Goal: Obtain resource: Obtain resource

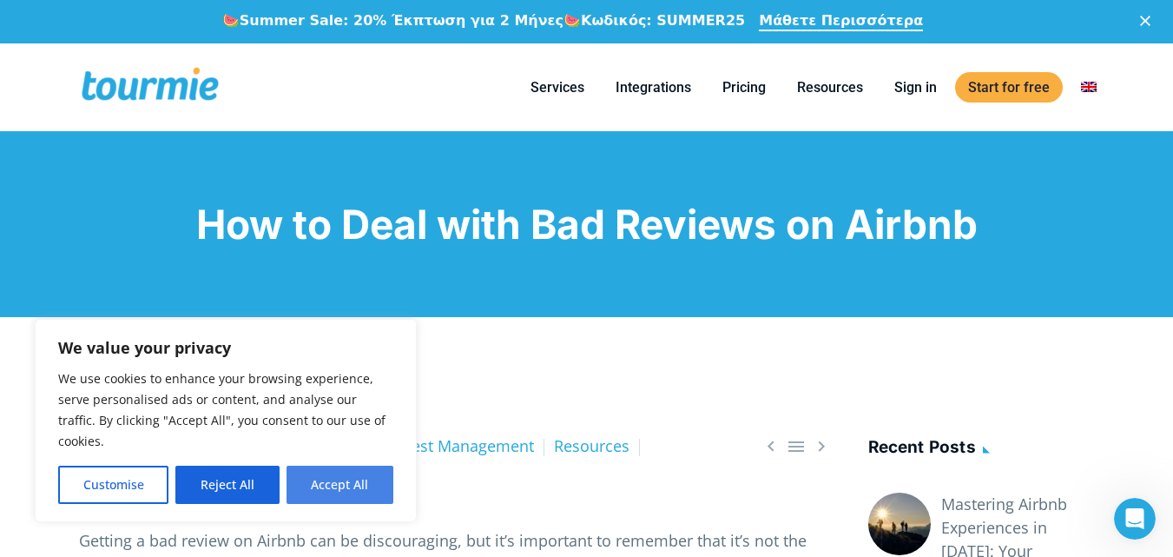
click at [347, 473] on button "Accept All" at bounding box center [340, 485] width 107 height 38
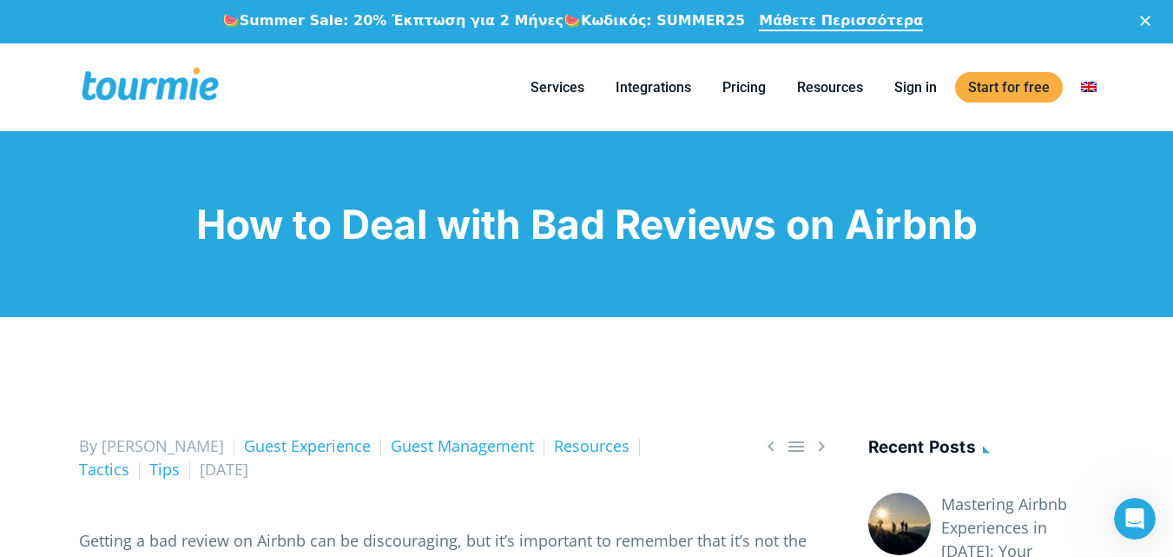
checkbox input "true"
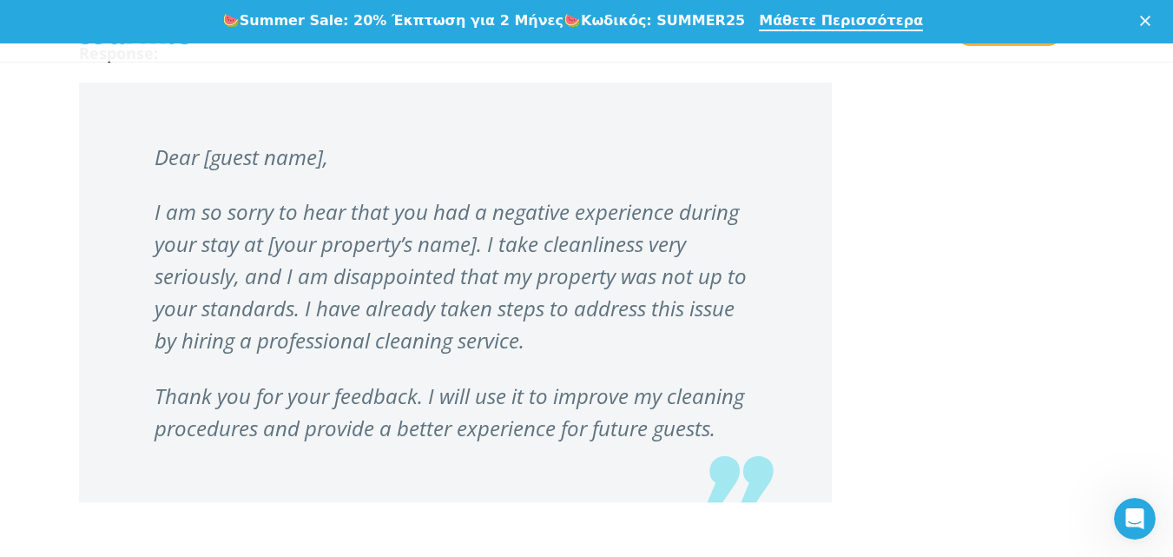
scroll to position [3367, 0]
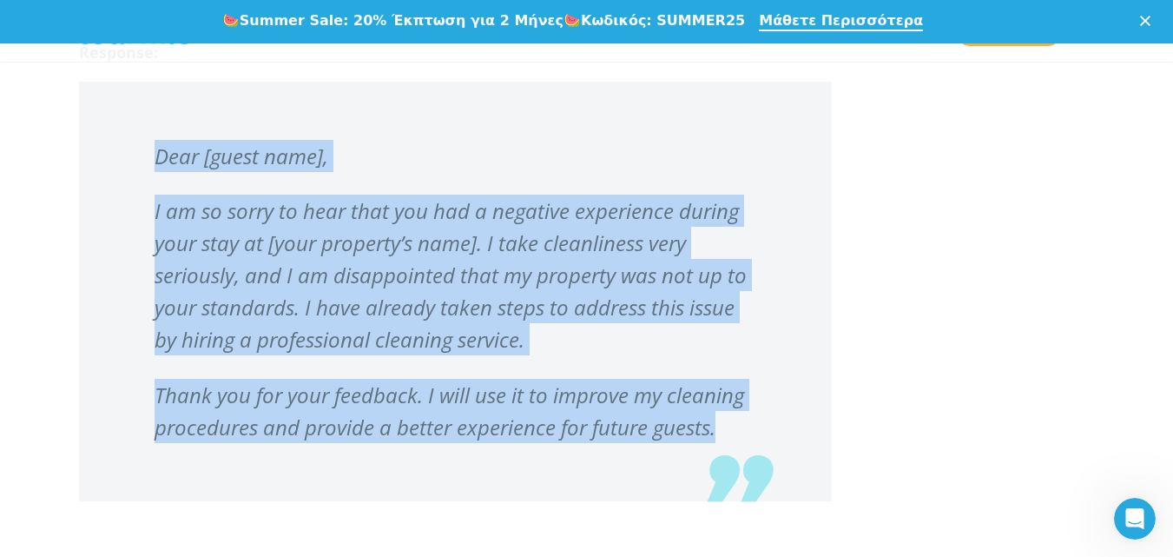
drag, startPoint x: 725, startPoint y: 428, endPoint x: 156, endPoint y: 141, distance: 637.4
click at [156, 141] on blockquote "Dear [guest name], I am so sorry to hear that you had a negative experience dur…" at bounding box center [455, 292] width 753 height 420
click at [156, 141] on p "Dear [guest name]," at bounding box center [456, 156] width 602 height 32
drag, startPoint x: 721, startPoint y: 424, endPoint x: 66, endPoint y: 129, distance: 718.1
click at [66, 129] on div "   By [PERSON_NAME] Guest Experience Guest Management Resources Tactics Tips…" at bounding box center [456, 87] width 790 height 6214
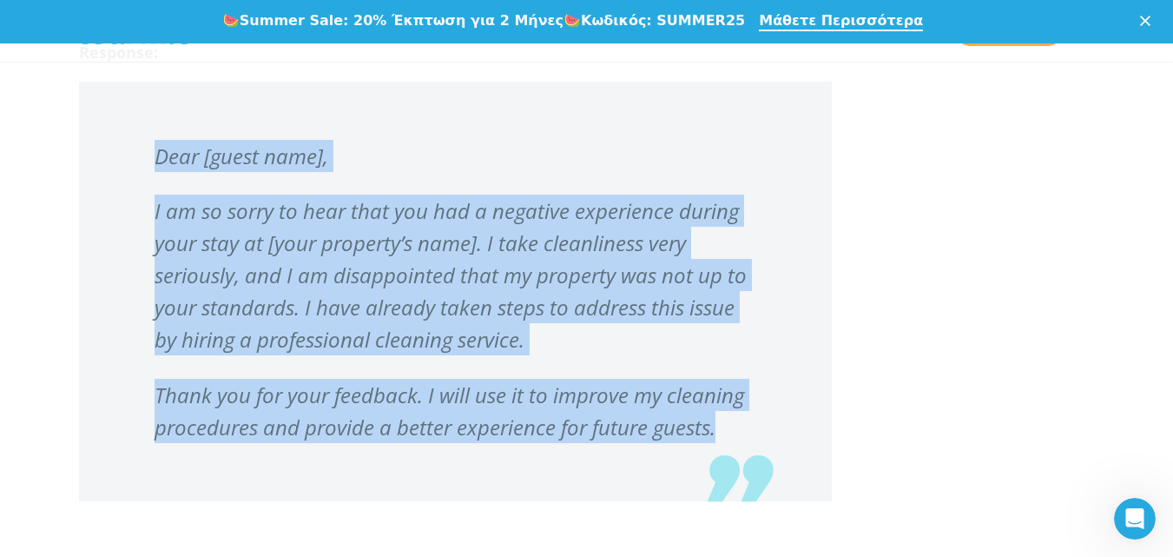
copy blockquote "Dear [guest name], I am so sorry to hear that you had a negative experience dur…"
click at [539, 409] on p "Thank you for your feedback. I will use it to improve my cleaning procedures an…" at bounding box center [456, 411] width 602 height 64
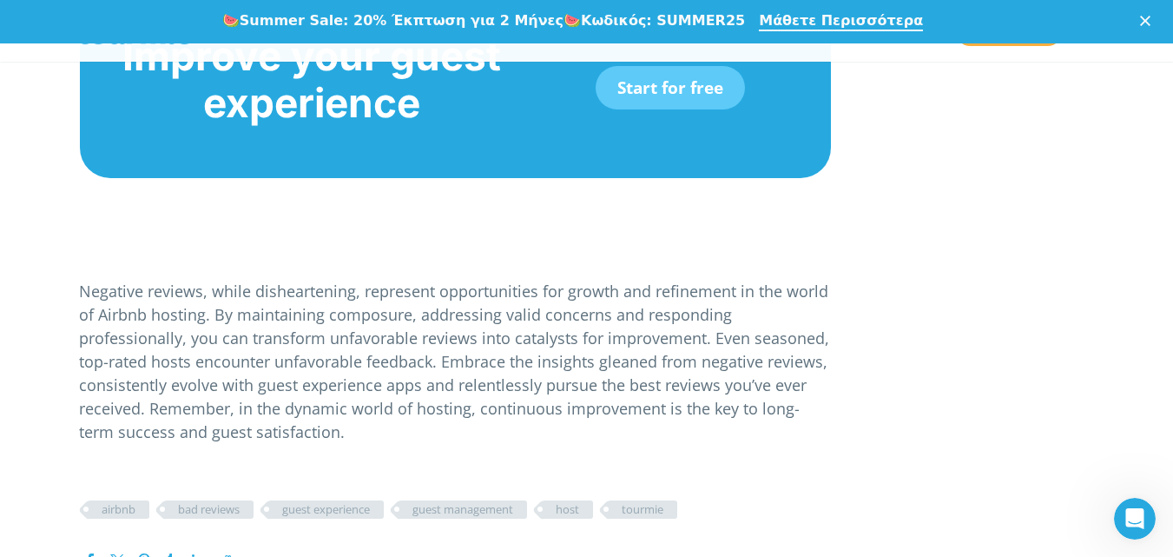
scroll to position [5505, 0]
